Goal: Find specific page/section: Find specific page/section

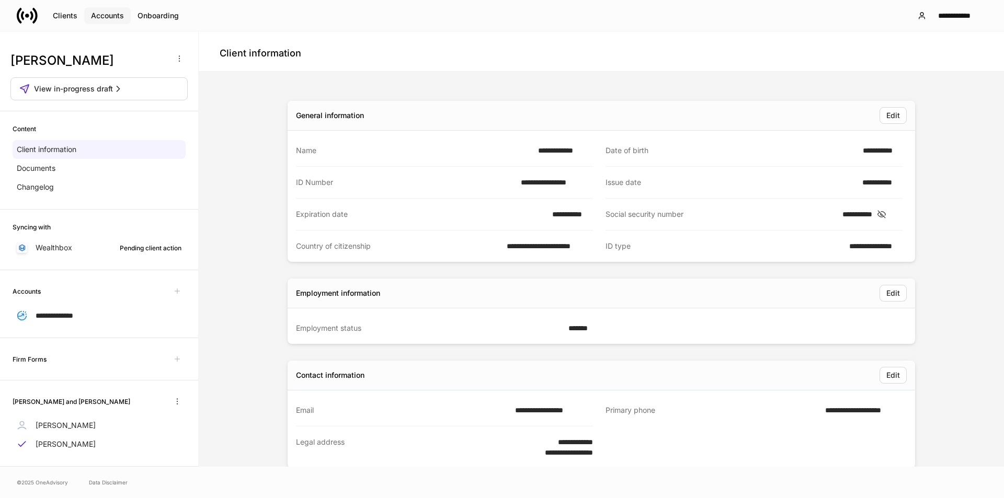
click at [102, 9] on button "Accounts" at bounding box center [107, 15] width 47 height 17
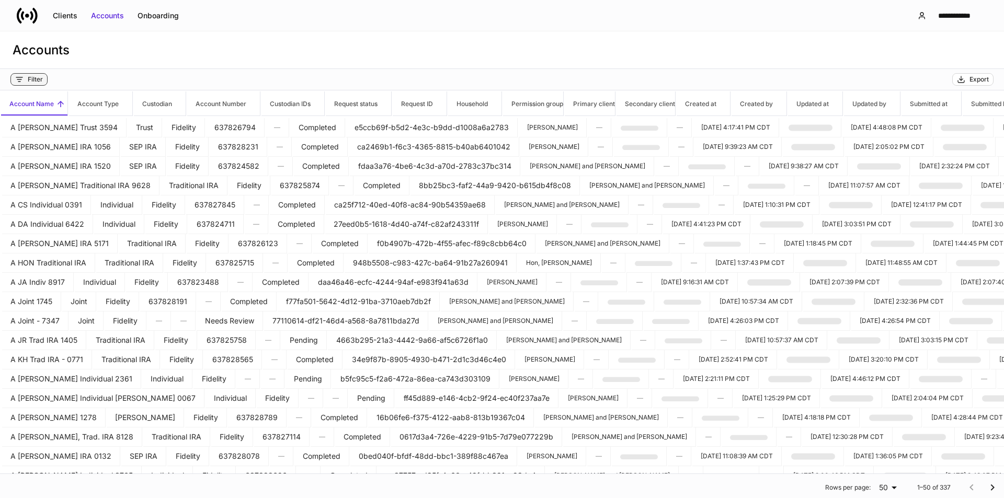
click at [32, 80] on div "Filter" at bounding box center [35, 79] width 15 height 8
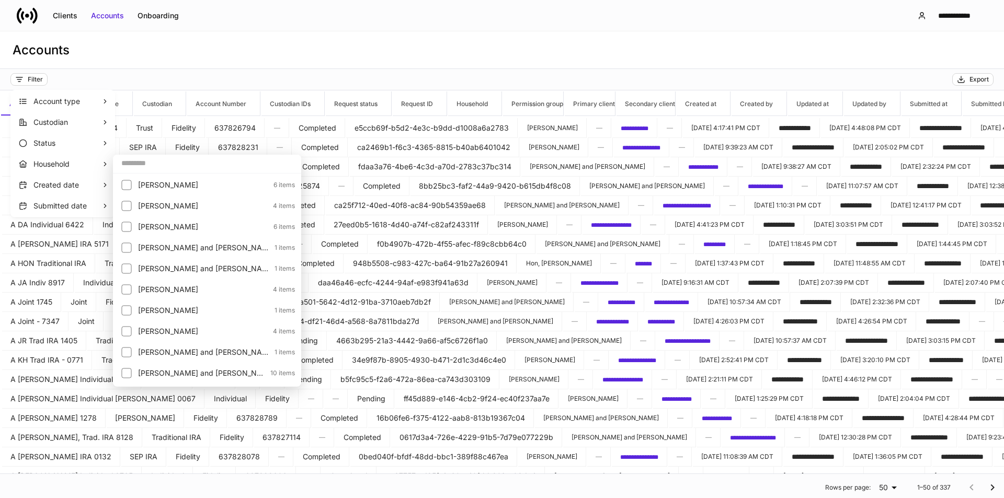
click at [158, 165] on input "text" at bounding box center [207, 163] width 188 height 19
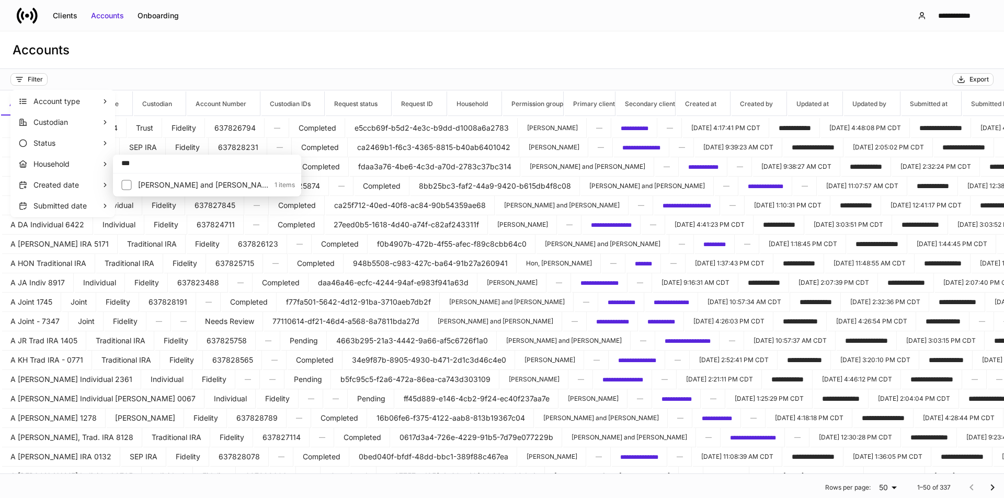
type input "***"
click at [170, 182] on p "[PERSON_NAME] and [PERSON_NAME]" at bounding box center [203, 185] width 130 height 10
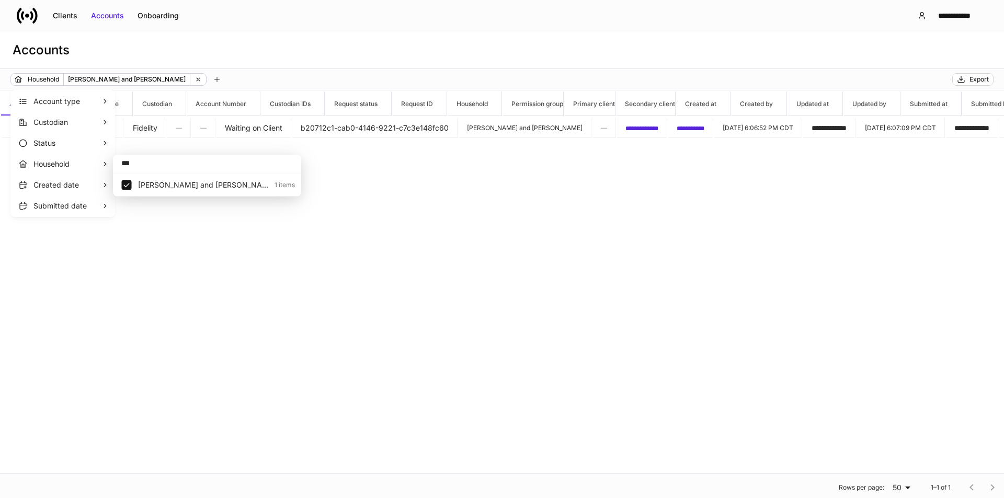
click at [723, 122] on div at bounding box center [502, 249] width 1004 height 498
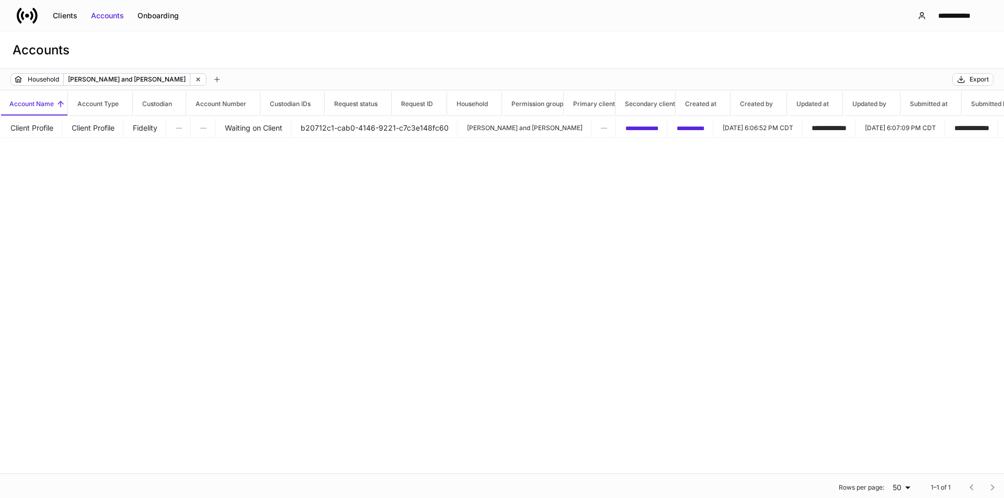
click at [658, 125] on span "**********" at bounding box center [641, 128] width 33 height 6
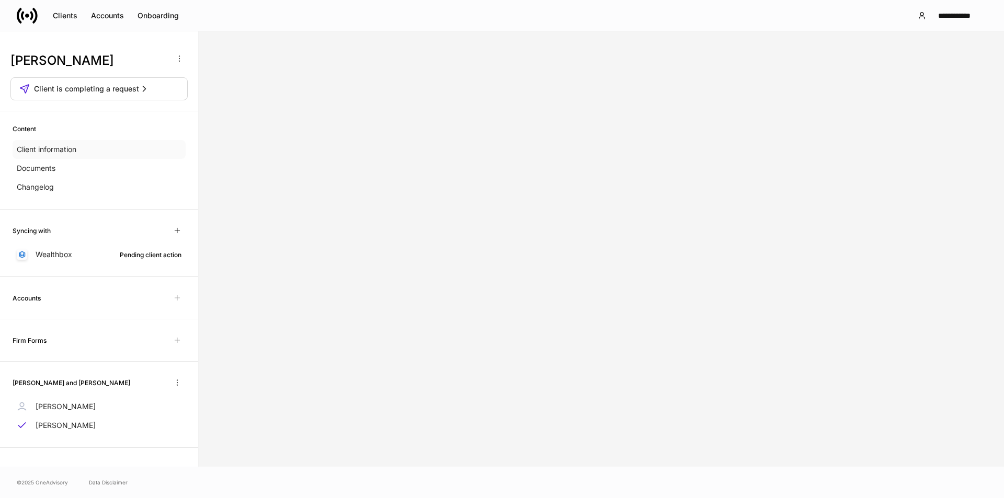
click at [54, 147] on p "Client information" at bounding box center [47, 149] width 60 height 10
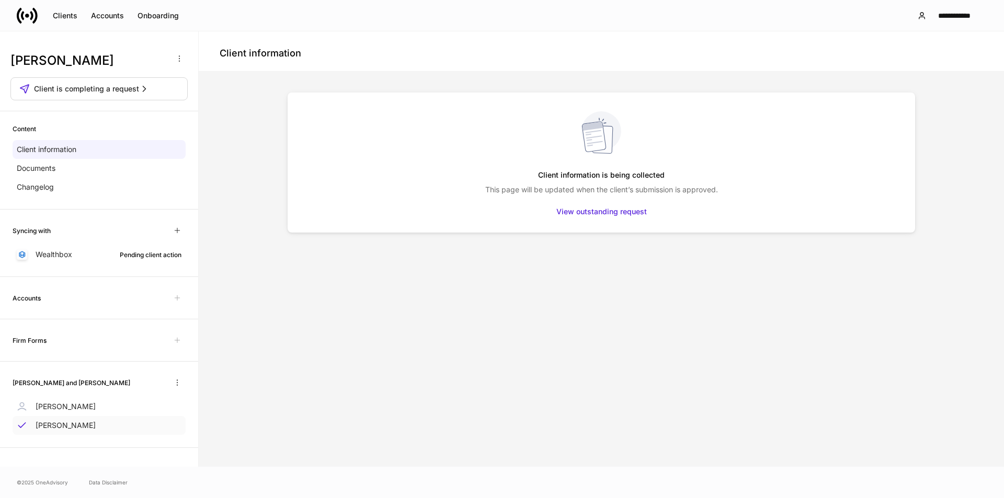
click at [60, 424] on p "[PERSON_NAME]" at bounding box center [66, 425] width 60 height 10
click at [55, 168] on p "Documents" at bounding box center [36, 168] width 39 height 10
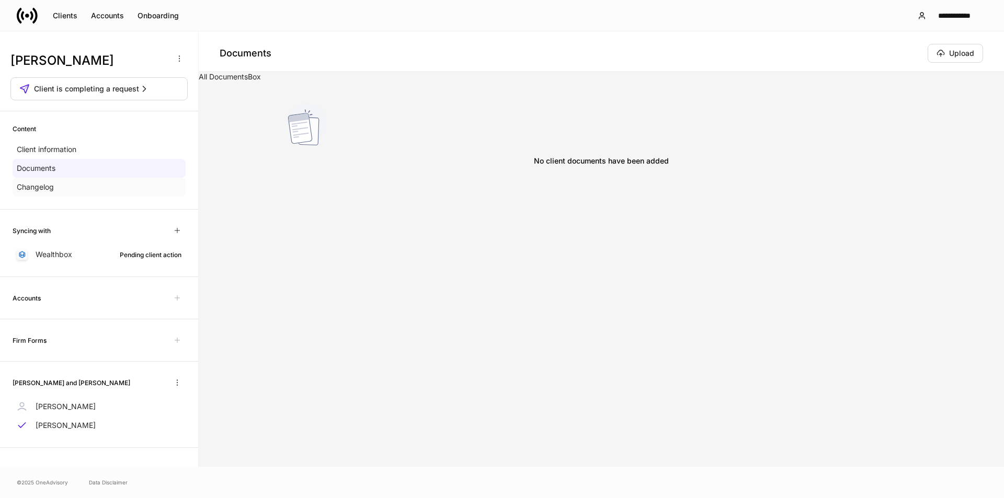
click at [61, 188] on div "Changelog" at bounding box center [99, 187] width 173 height 19
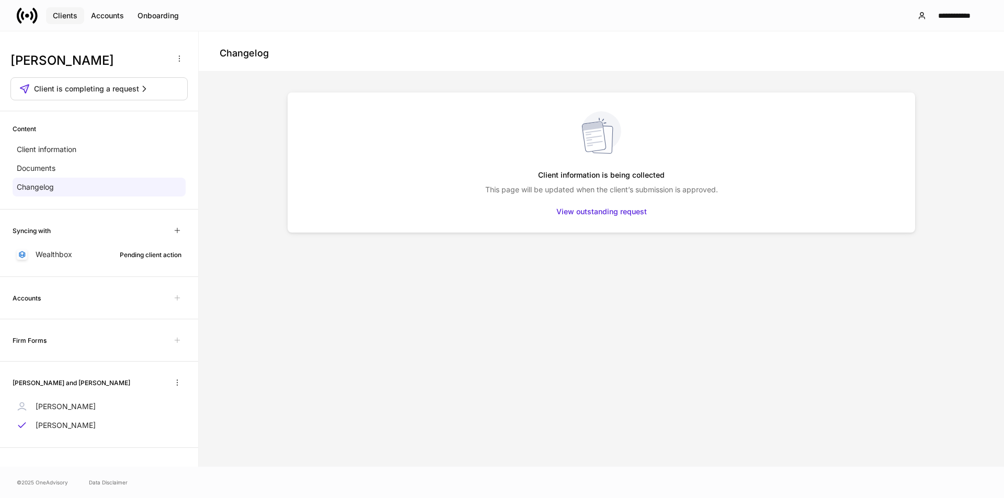
click at [65, 14] on div "Clients" at bounding box center [65, 15] width 25 height 10
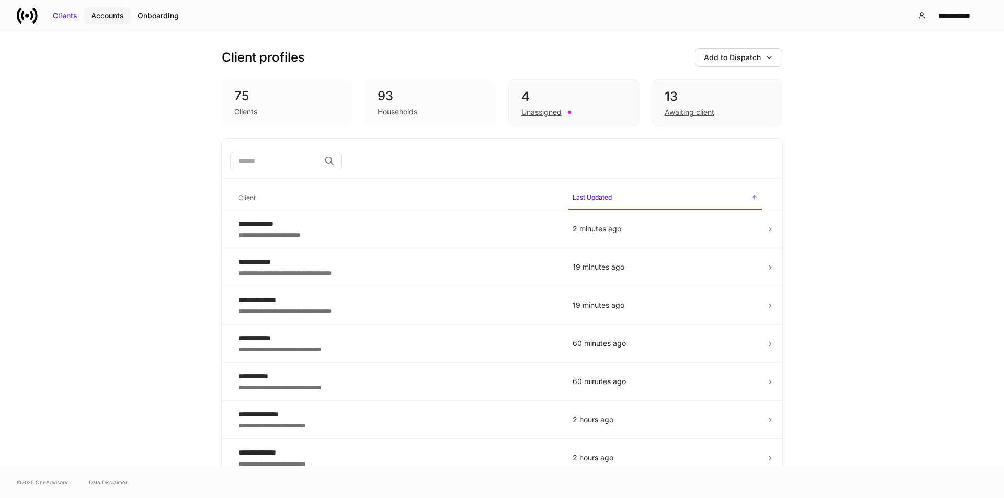
click at [101, 15] on div "Accounts" at bounding box center [107, 15] width 33 height 10
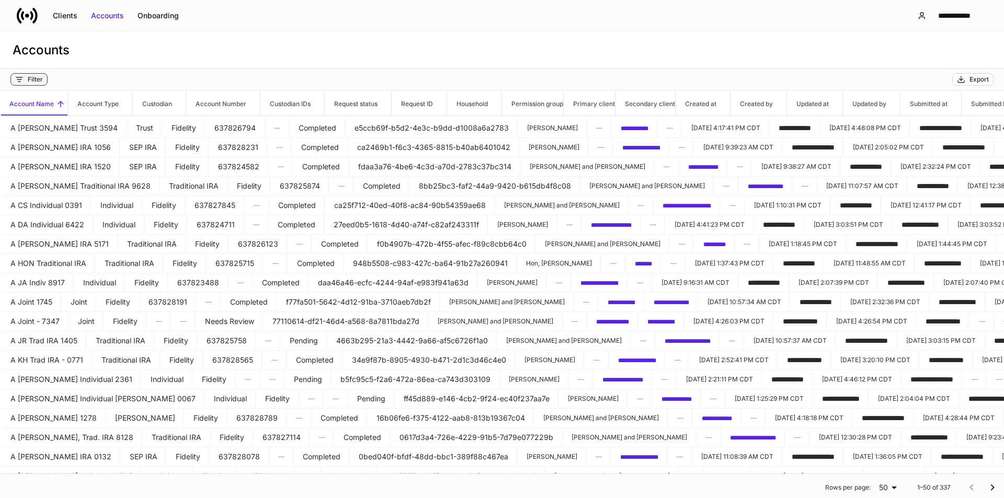
click at [18, 83] on icon "button" at bounding box center [19, 79] width 8 height 8
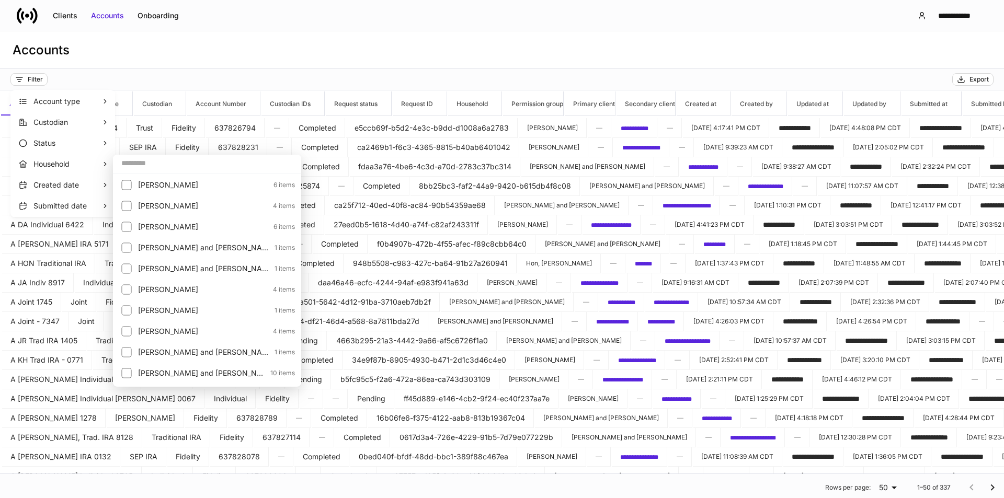
click at [159, 159] on input "text" at bounding box center [207, 163] width 188 height 19
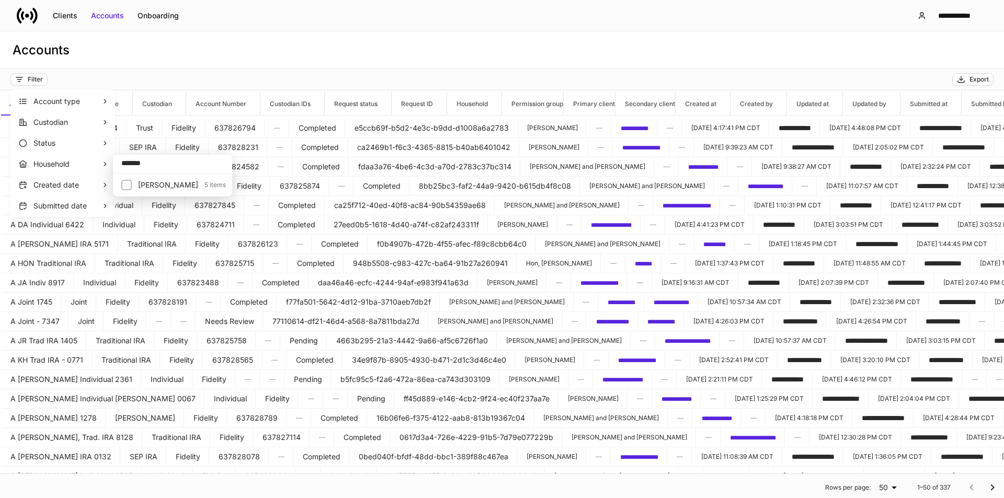
type input "*******"
click at [161, 186] on p "[PERSON_NAME]" at bounding box center [168, 185] width 60 height 10
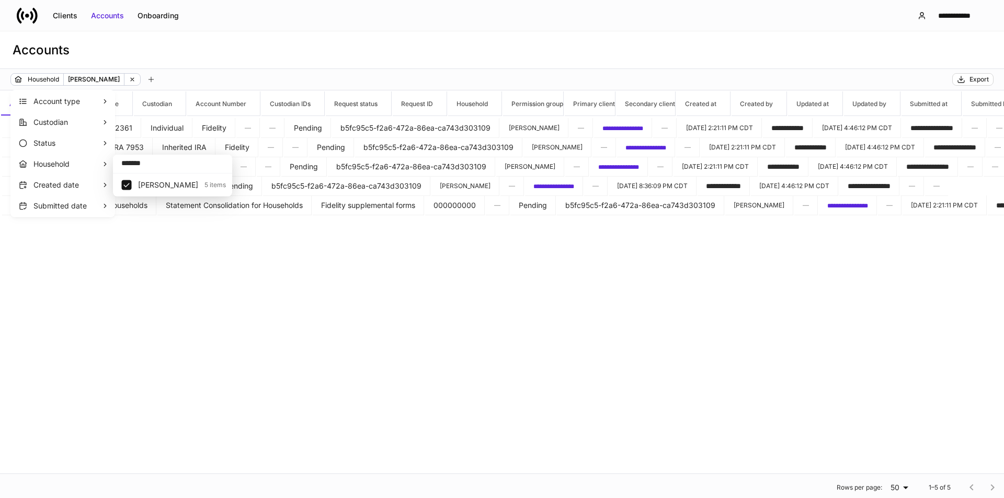
click at [312, 45] on div at bounding box center [502, 249] width 1004 height 498
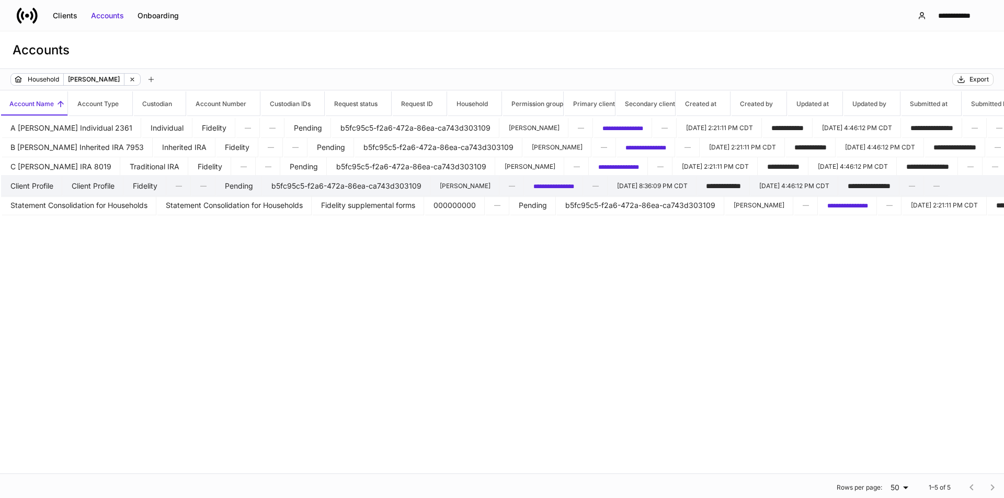
click at [574, 184] on span "**********" at bounding box center [553, 187] width 41 height 6
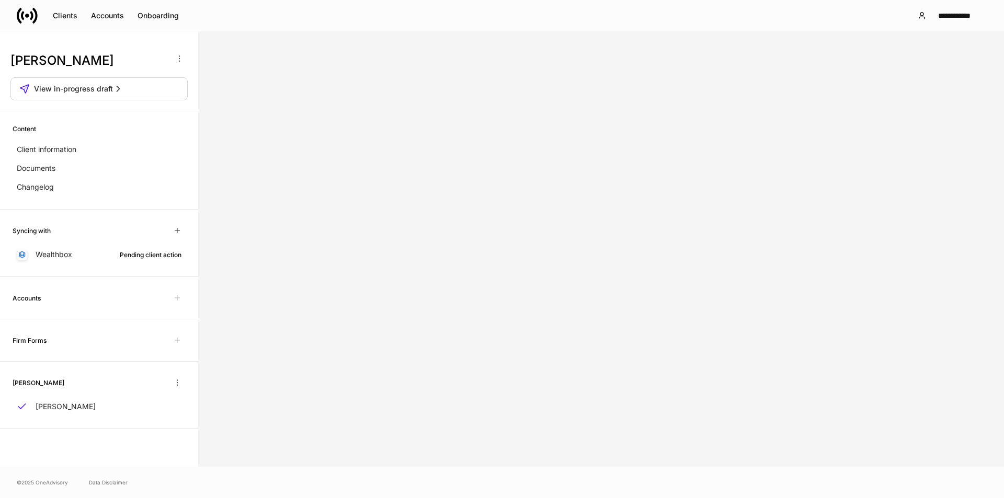
click at [309, 281] on div at bounding box center [601, 249] width 805 height 436
click at [41, 169] on p "Documents" at bounding box center [36, 168] width 39 height 10
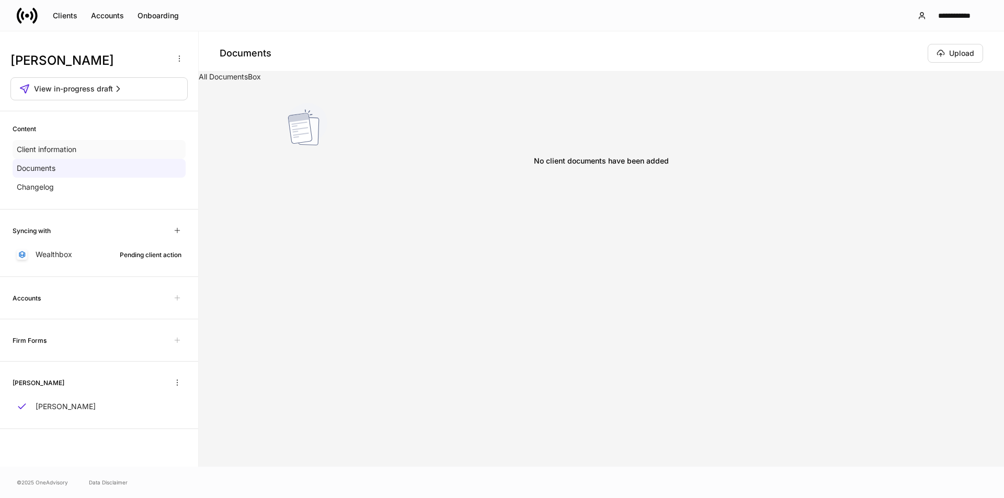
click at [81, 150] on div "Client information" at bounding box center [99, 149] width 173 height 19
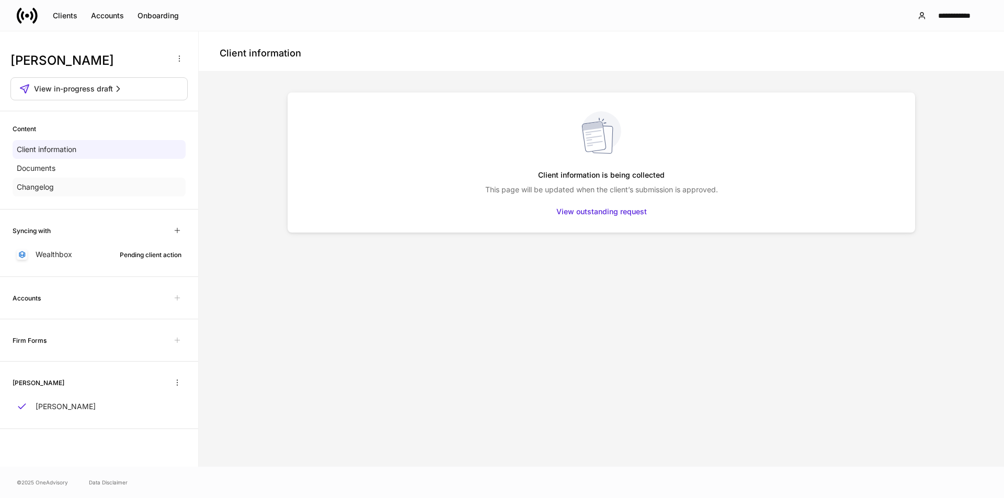
click at [60, 193] on div "Changelog" at bounding box center [99, 187] width 173 height 19
click at [86, 409] on p "[PERSON_NAME]" at bounding box center [66, 407] width 60 height 10
click at [21, 14] on icon at bounding box center [27, 15] width 21 height 21
